Goal: Task Accomplishment & Management: Complete application form

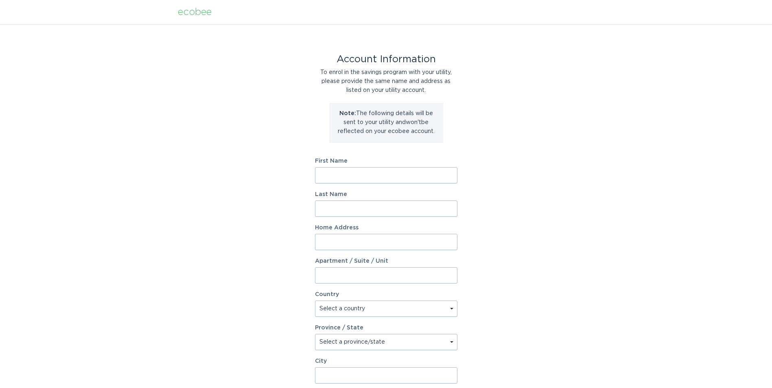
click at [325, 174] on input "First Name" at bounding box center [386, 175] width 142 height 16
type input "[PERSON_NAME]"
type input "[STREET_ADDRESS]"
select select "US"
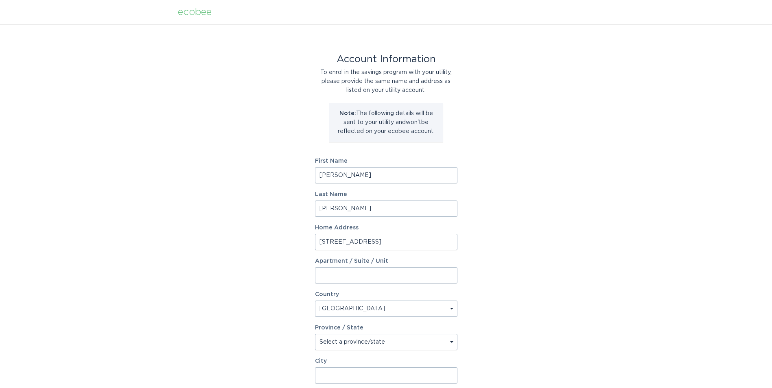
type input "FairPlay"
type input "29643"
drag, startPoint x: 384, startPoint y: 241, endPoint x: 308, endPoint y: 232, distance: 76.7
click at [308, 232] on div "Account Information To enrol in the savings program with your utility, please p…" at bounding box center [386, 249] width 772 height 450
type input "35 Youngs Cove Rd"
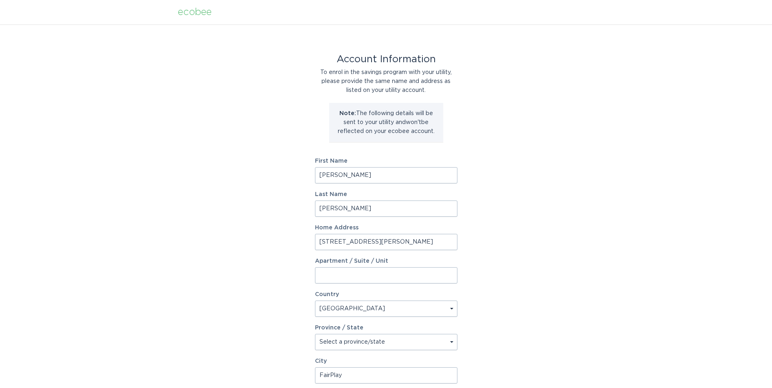
select select "NC"
type input "289 Hilltop Circle"
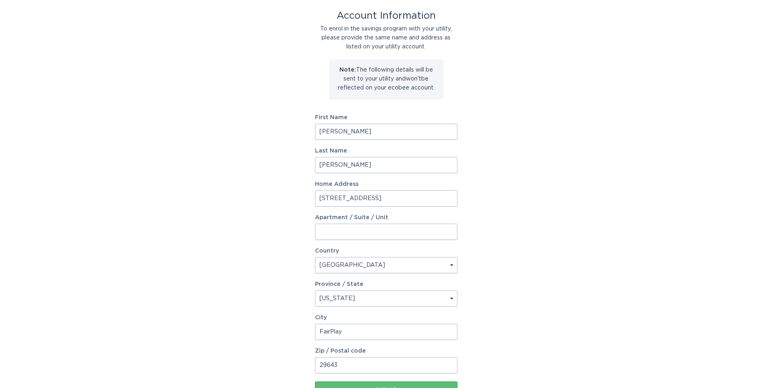
scroll to position [81, 0]
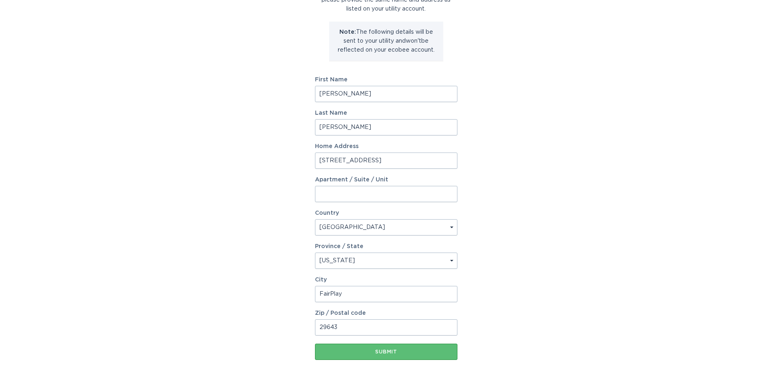
drag, startPoint x: 370, startPoint y: 296, endPoint x: 311, endPoint y: 294, distance: 58.2
click at [311, 294] on div "Account Information To enrol in the savings program with your utility, please p…" at bounding box center [386, 168] width 772 height 450
type input "Candler"
click at [326, 331] on input "29643" at bounding box center [386, 327] width 142 height 16
drag, startPoint x: 347, startPoint y: 329, endPoint x: 305, endPoint y: 320, distance: 42.5
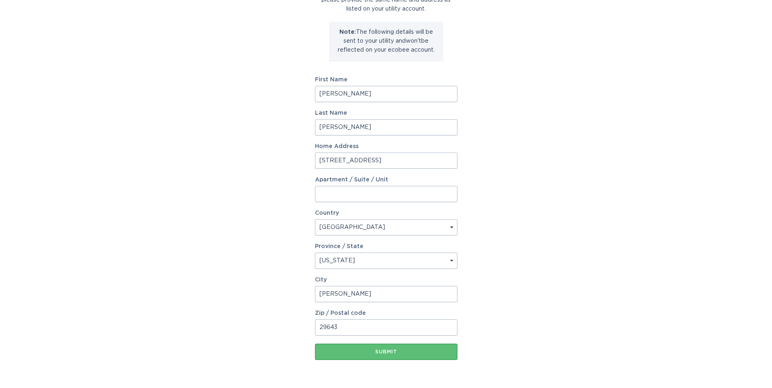
click at [305, 320] on div "Account Information To enrol in the savings program with your utility, please p…" at bounding box center [386, 168] width 772 height 450
type input "28715"
click at [380, 350] on div "Submit" at bounding box center [386, 352] width 134 height 5
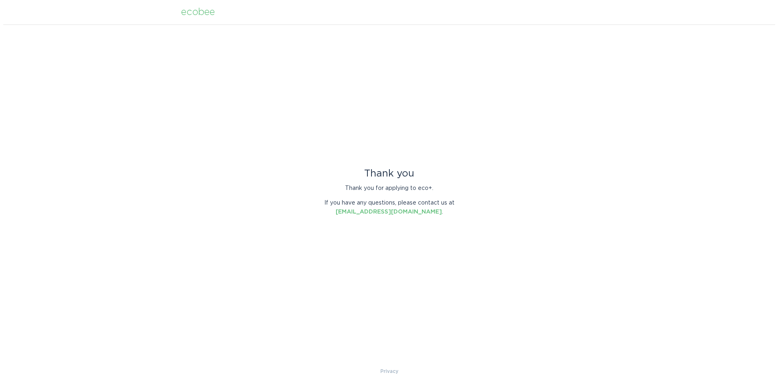
scroll to position [0, 0]
